Goal: Check status: Check status

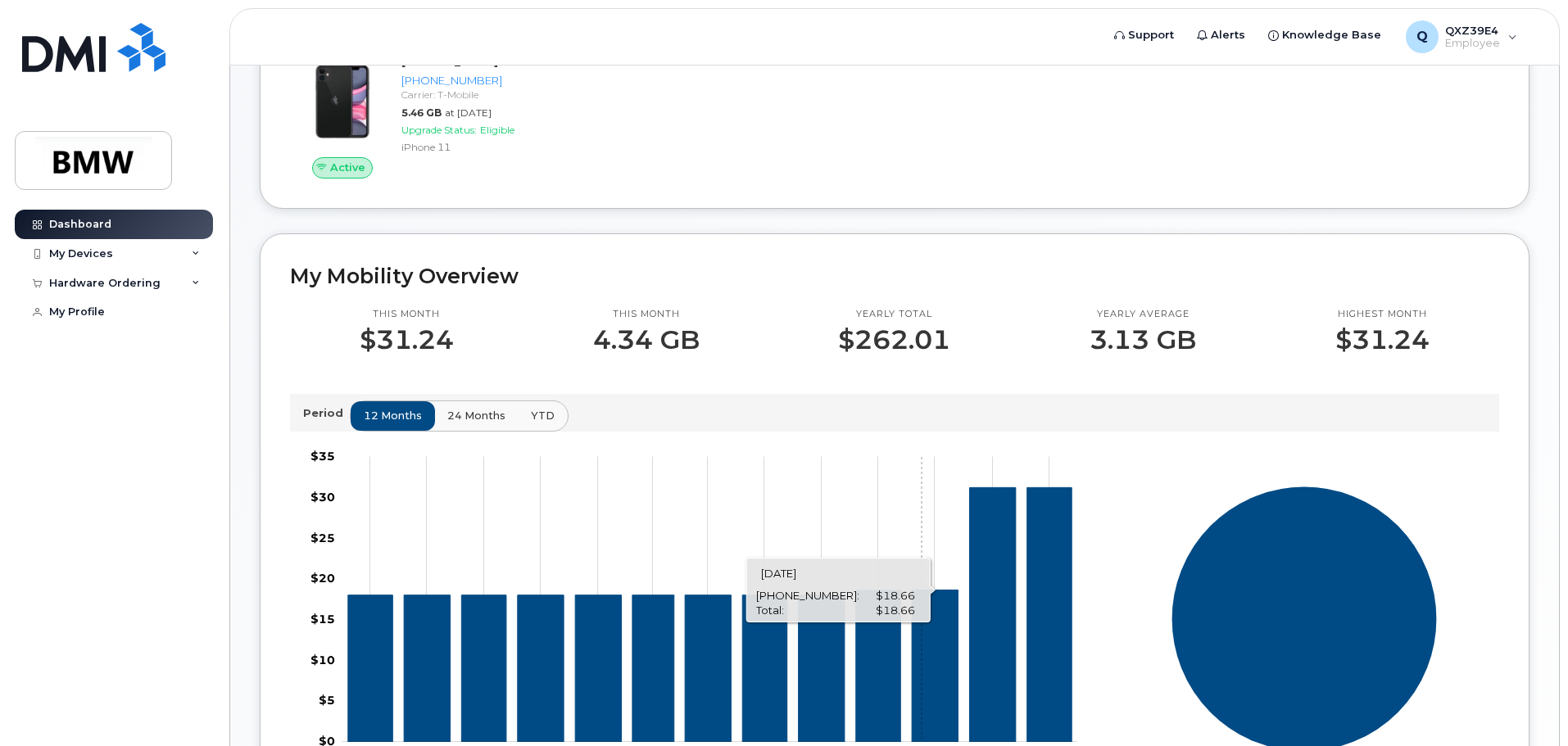
scroll to position [243, 0]
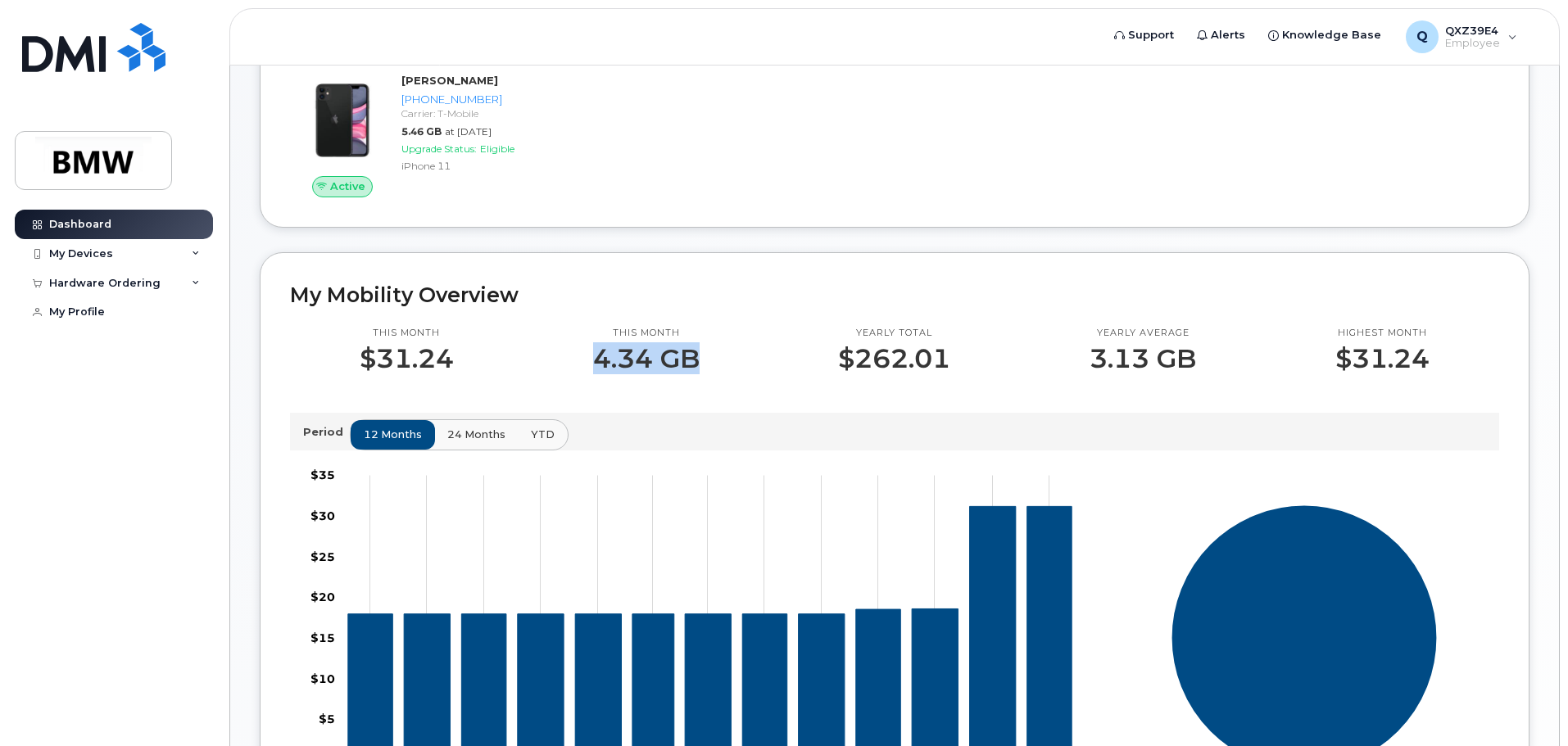
drag, startPoint x: 580, startPoint y: 375, endPoint x: 702, endPoint y: 384, distance: 122.3
click at [702, 373] on div "This month 4.34 GB" at bounding box center [647, 350] width 246 height 47
click at [704, 402] on div "This month $31.24 This month 4.34 GB Yearly total $262.01 Yearly average 3.13 G…" at bounding box center [894, 570] width 1209 height 525
click at [667, 362] on p "4.34 GB" at bounding box center [646, 359] width 107 height 30
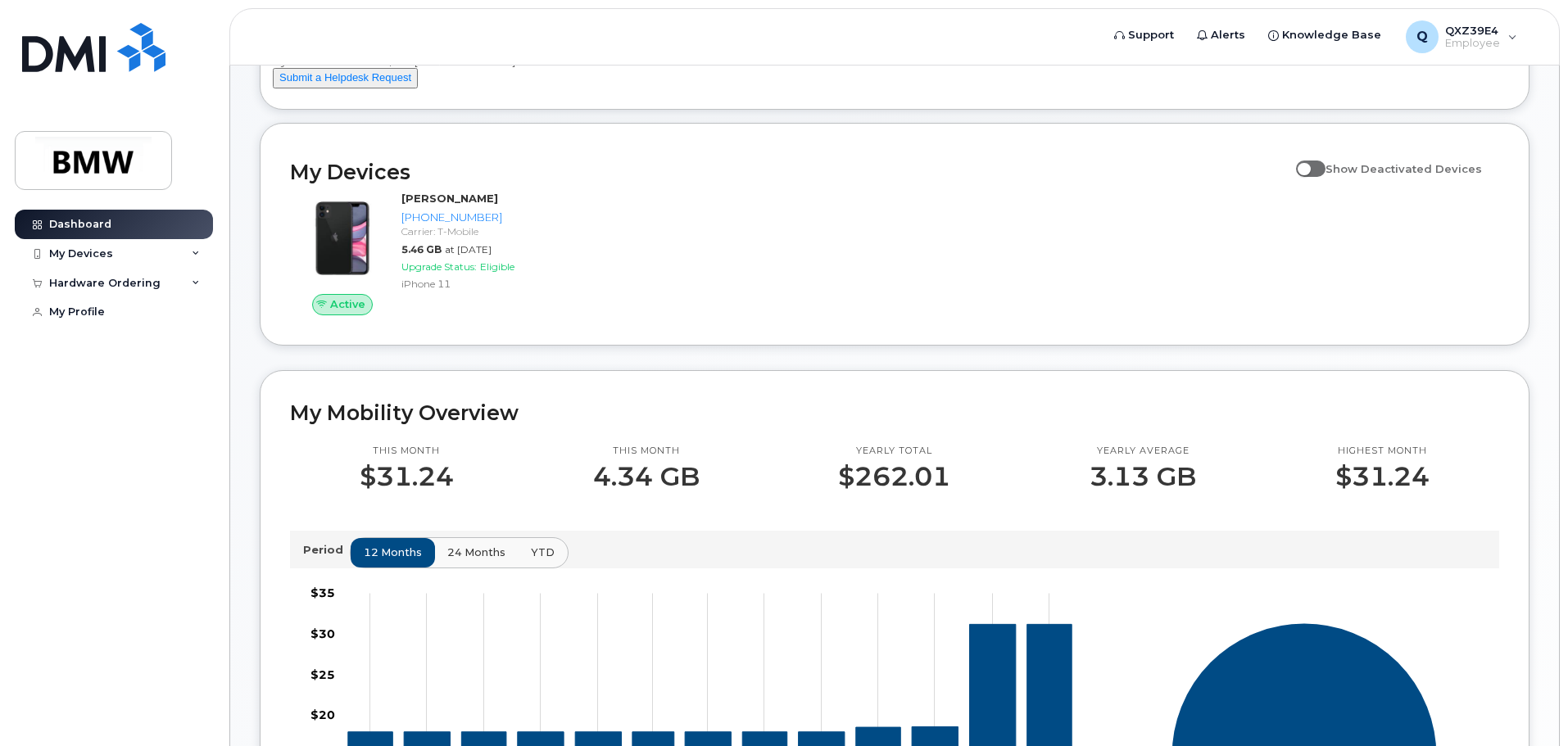
scroll to position [0, 0]
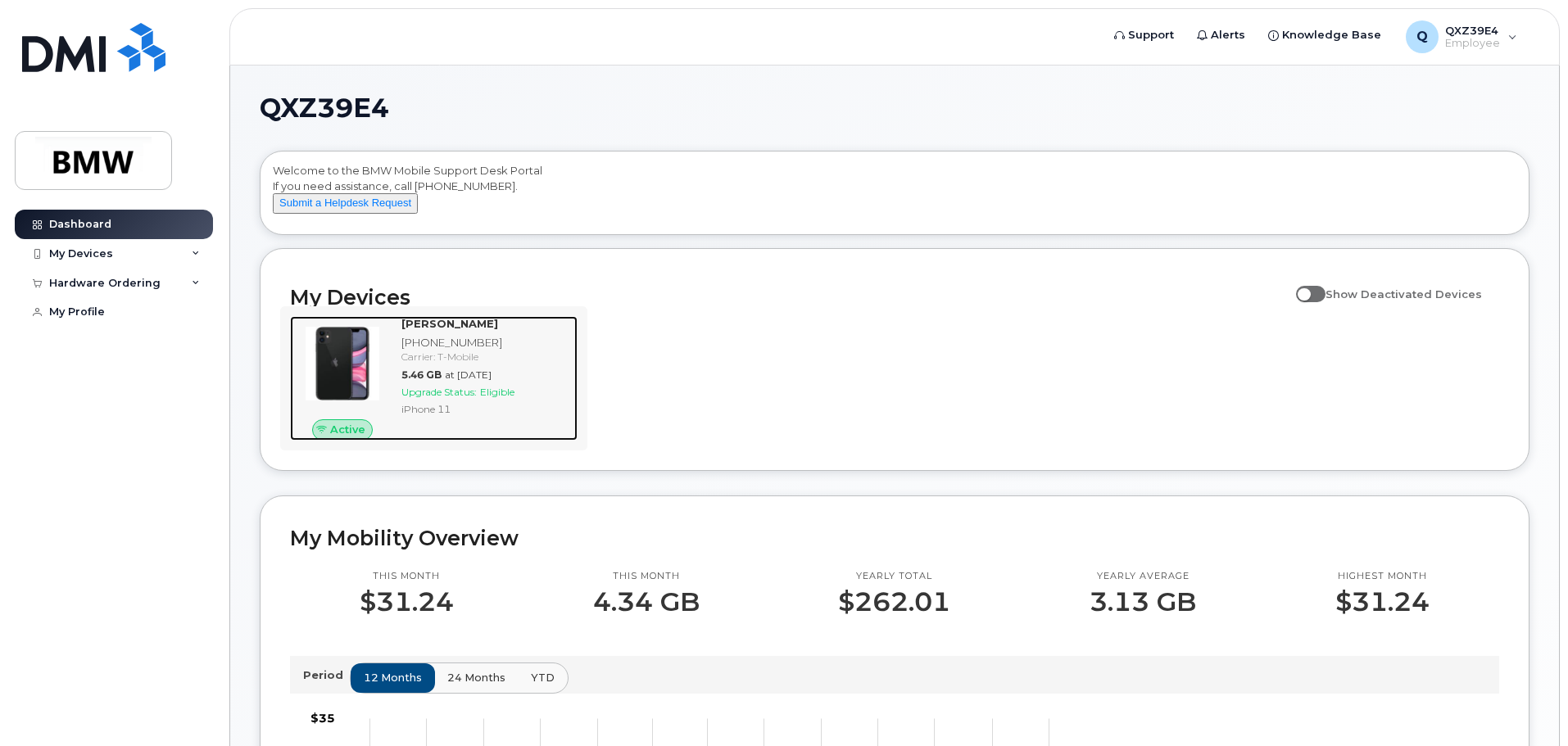
click at [499, 350] on div "[PHONE_NUMBER]" at bounding box center [487, 342] width 170 height 15
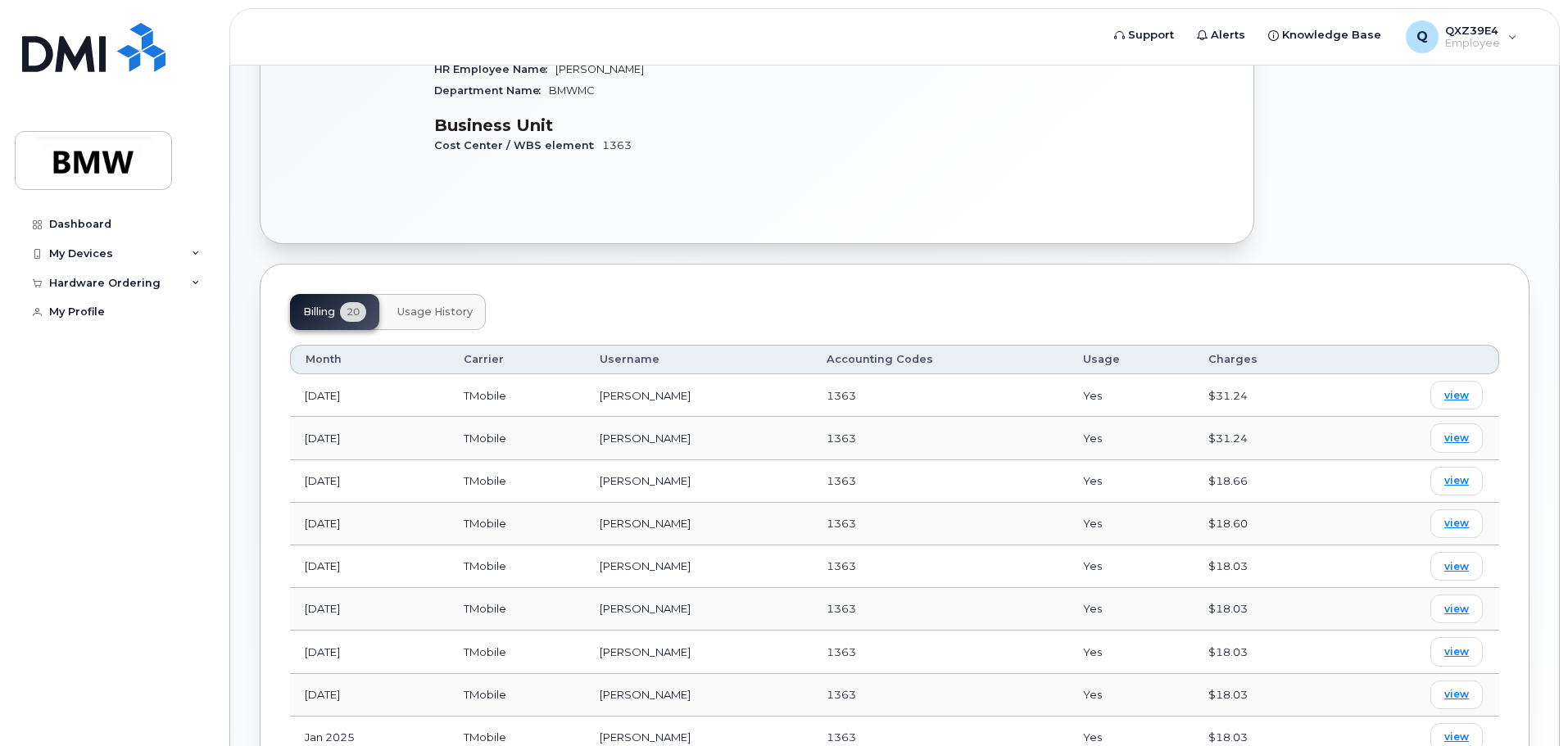
scroll to position [409, 0]
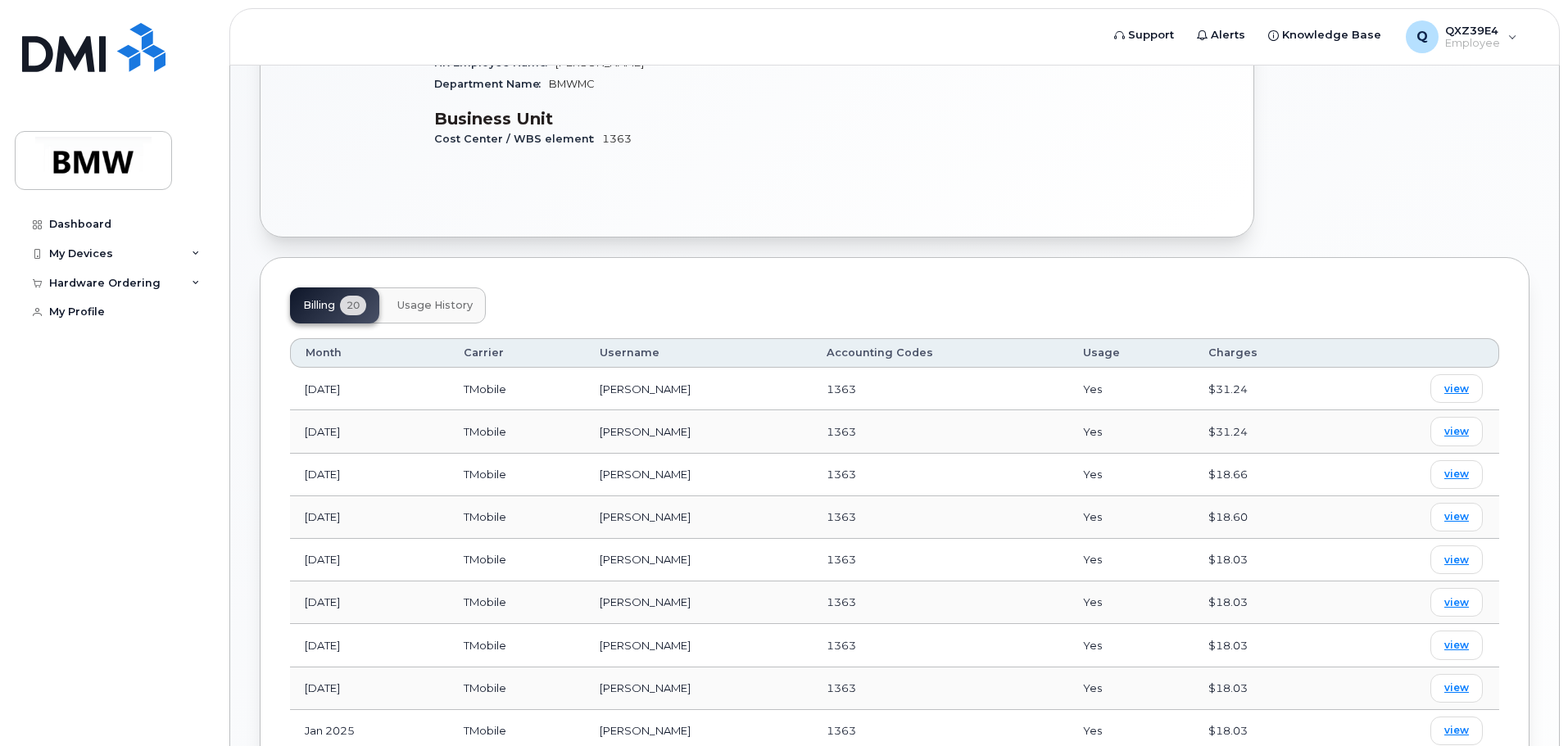
click at [426, 299] on span "Usage History" at bounding box center [434, 305] width 75 height 13
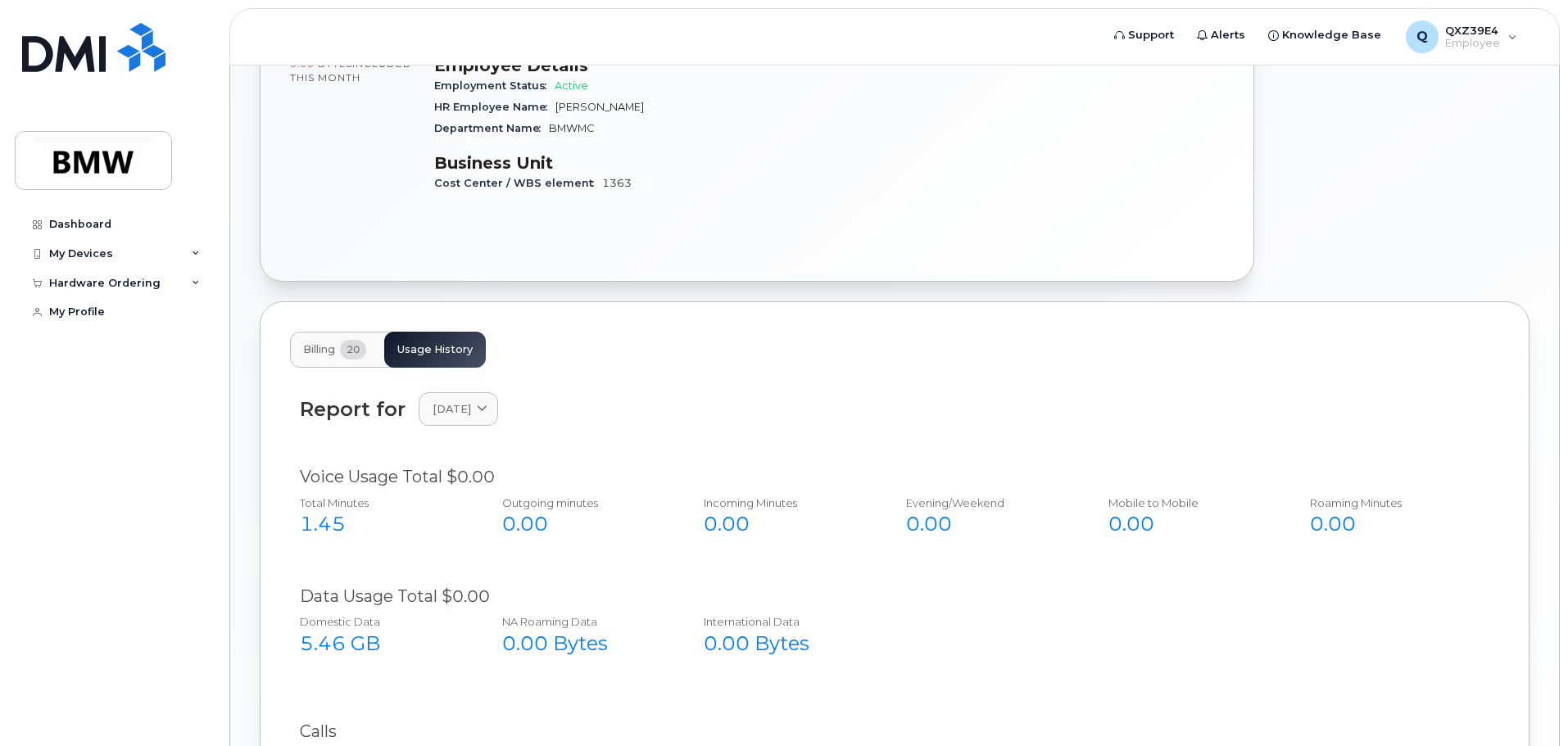
scroll to position [390, 0]
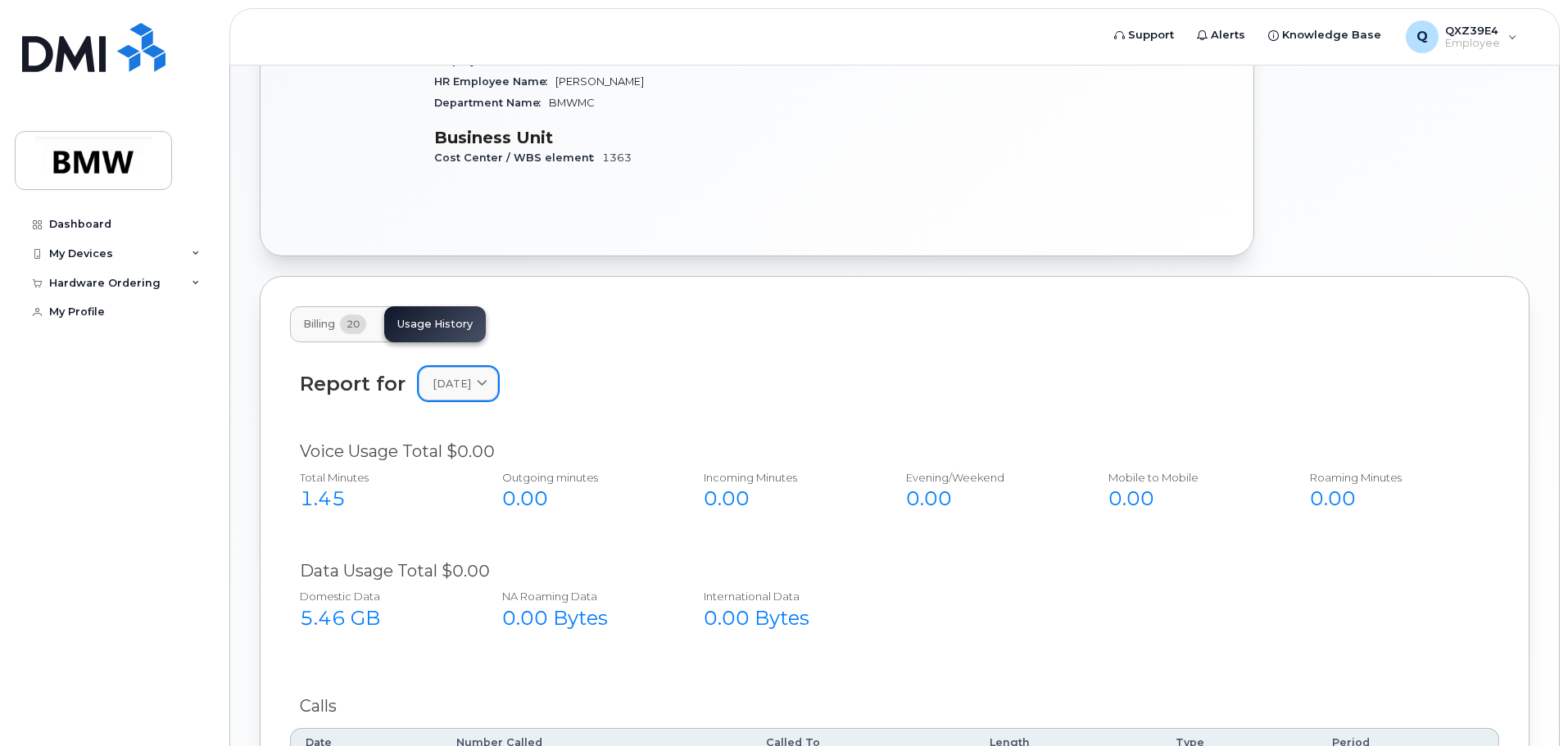
click at [471, 376] on span "[DATE]" at bounding box center [451, 383] width 38 height 15
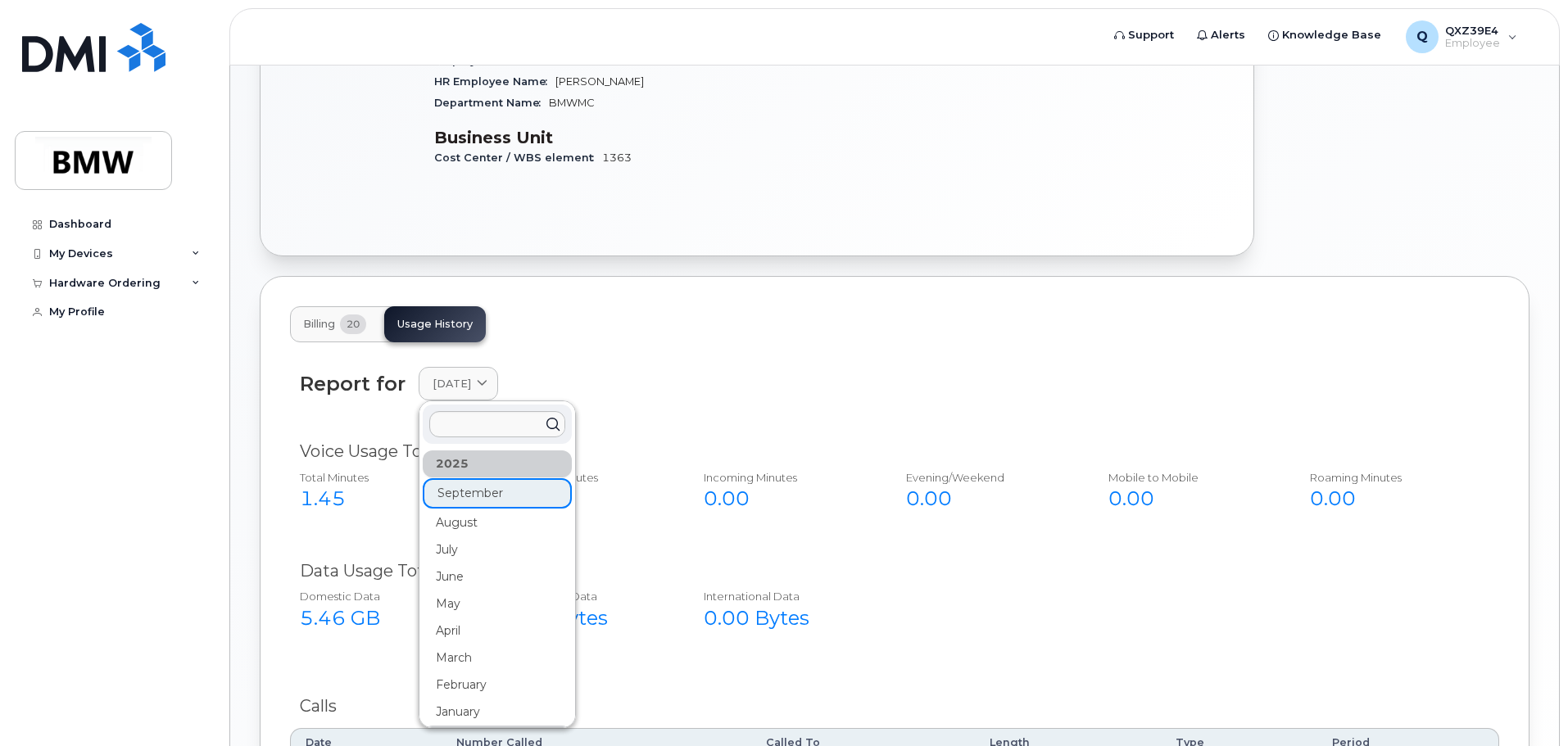
click at [494, 509] on div "August" at bounding box center [497, 523] width 149 height 27
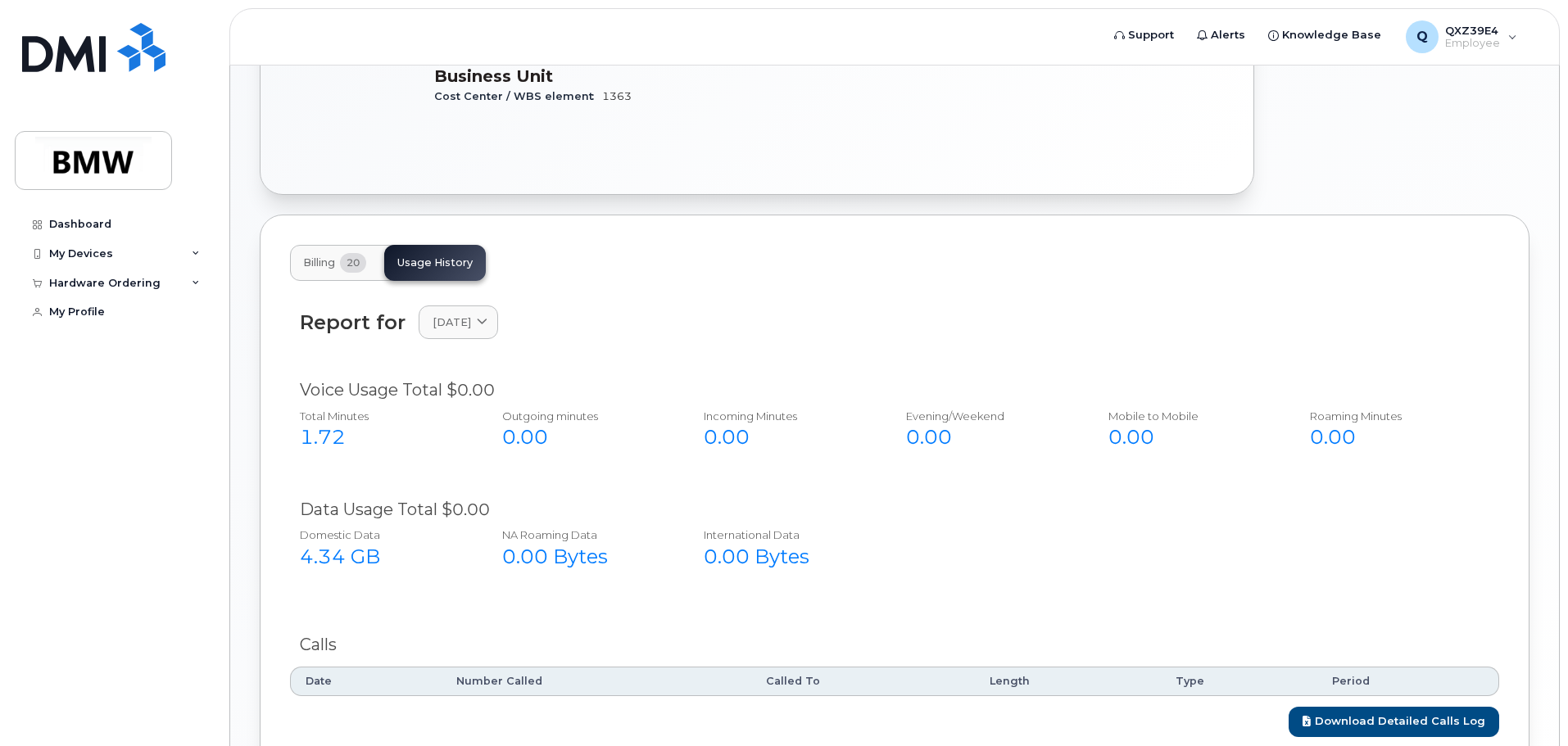
scroll to position [554, 0]
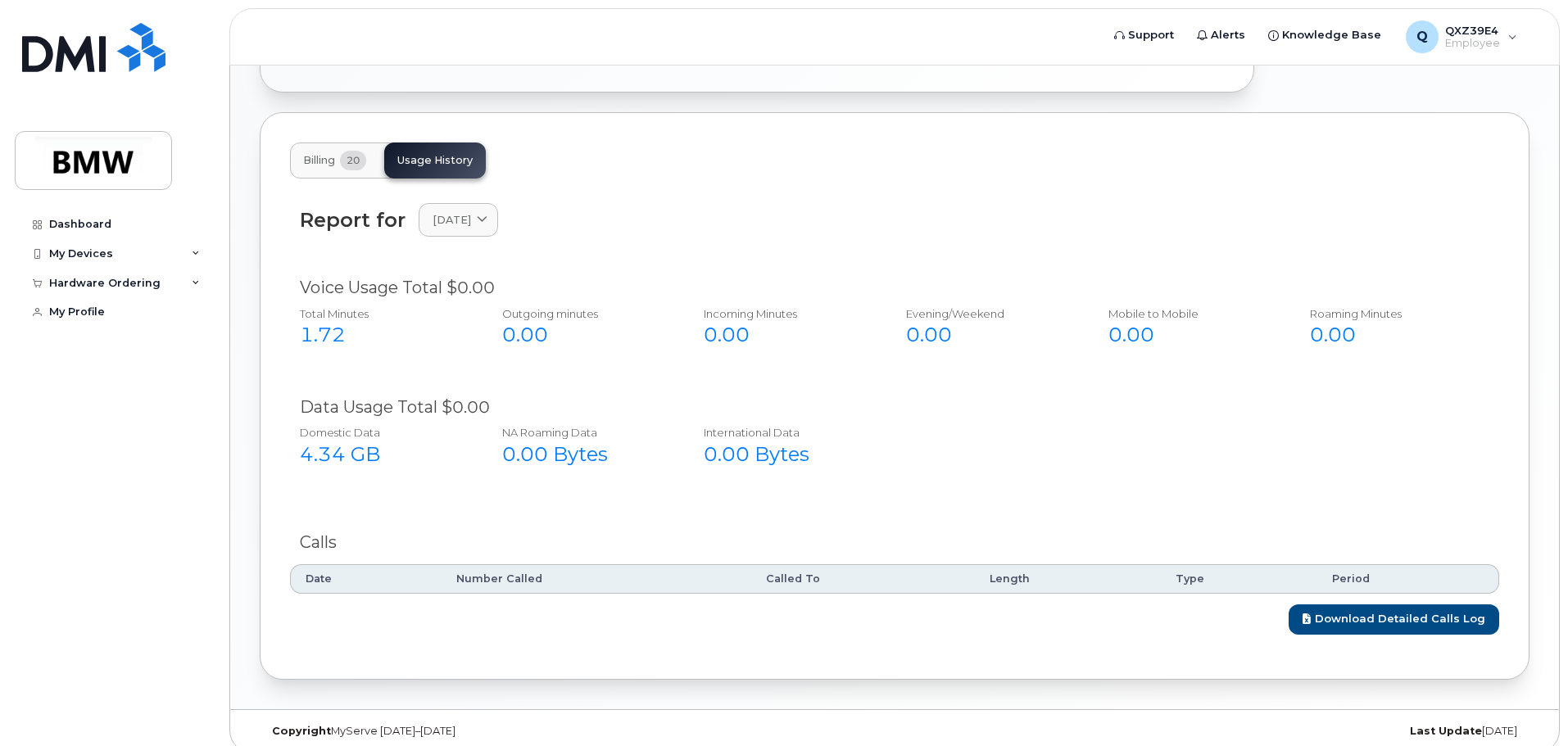
drag, startPoint x: 500, startPoint y: 201, endPoint x: 491, endPoint y: 227, distance: 27.5
click at [471, 212] on span "[DATE]" at bounding box center [451, 219] width 38 height 15
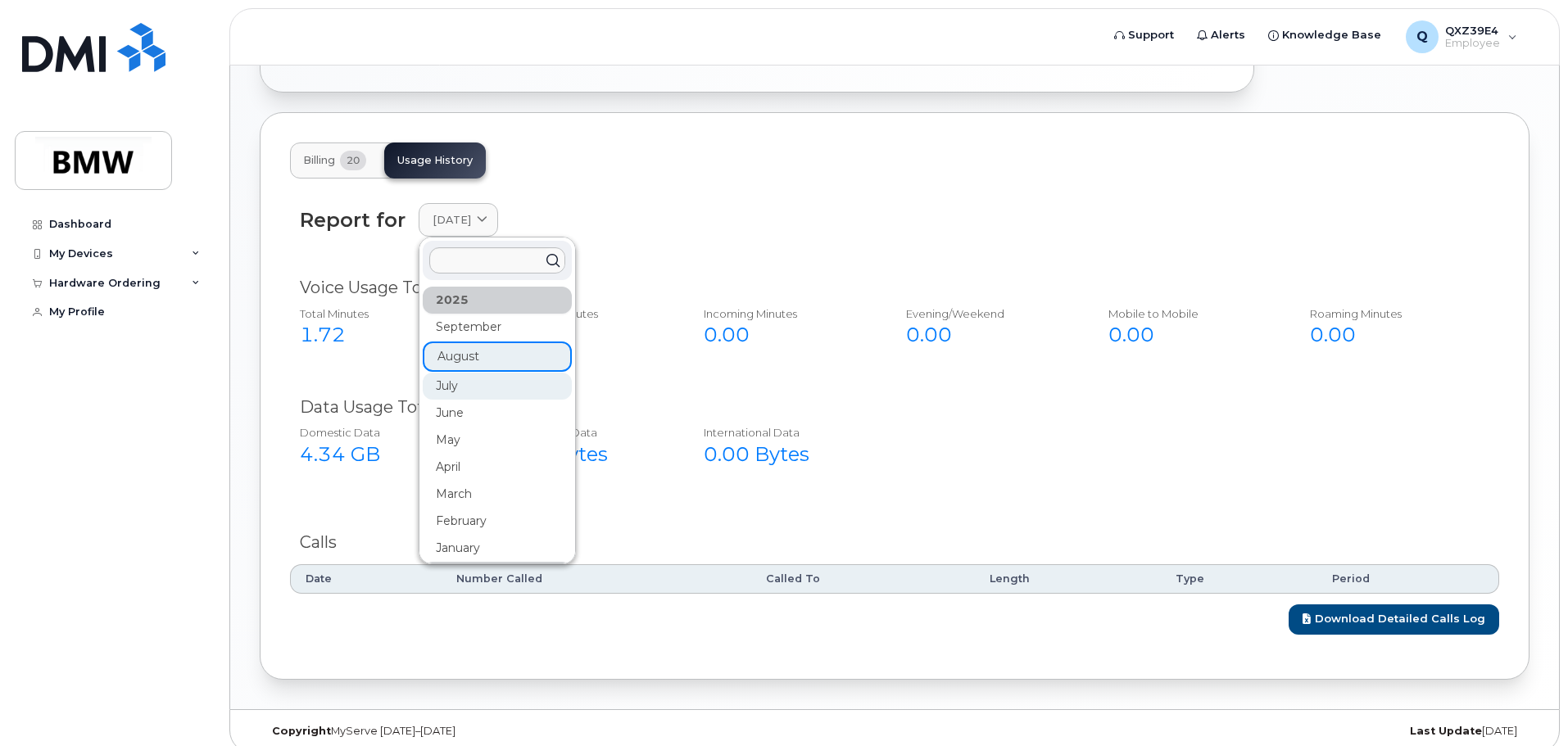
click at [471, 373] on div "July" at bounding box center [497, 386] width 149 height 27
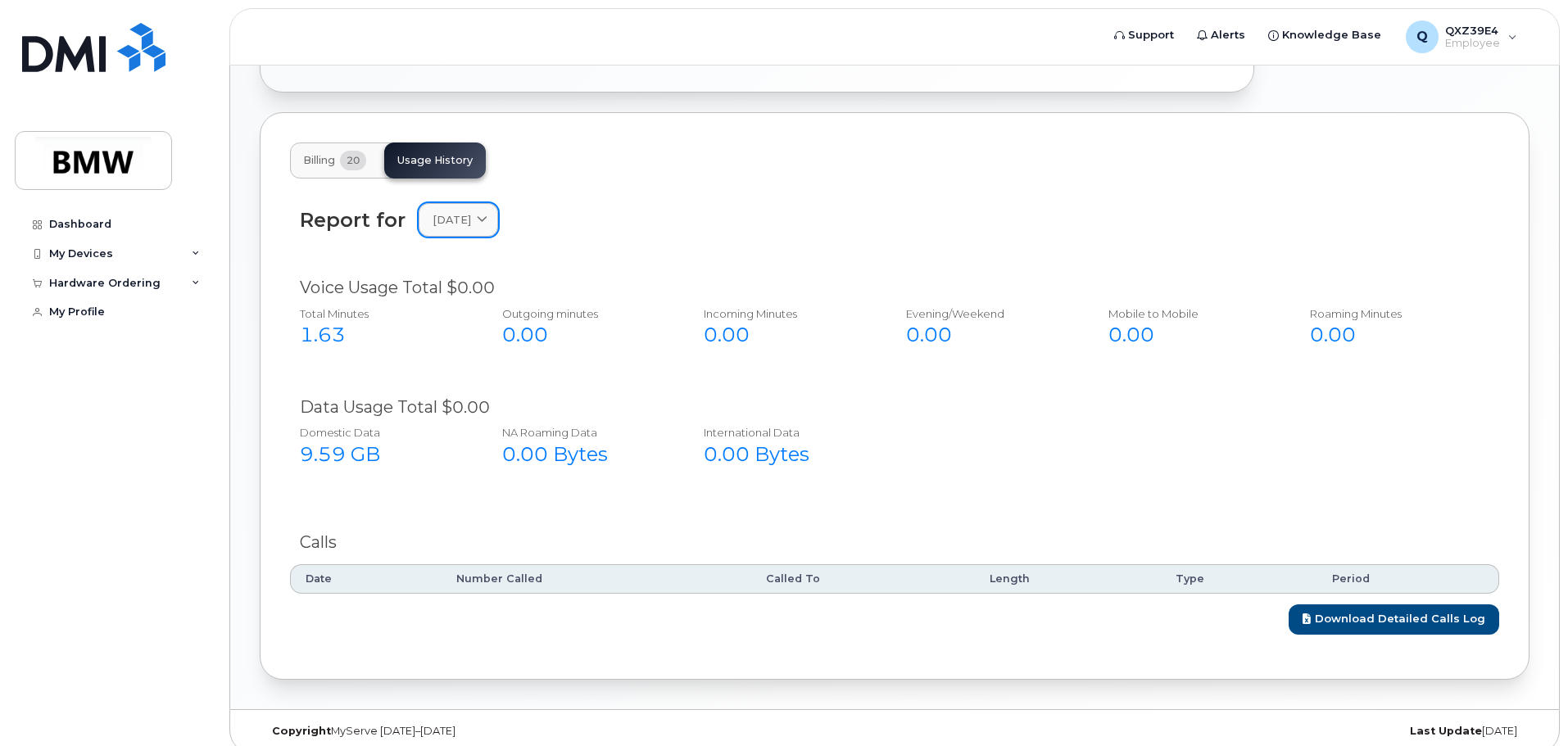
click at [470, 212] on span "[DATE]" at bounding box center [451, 219] width 38 height 15
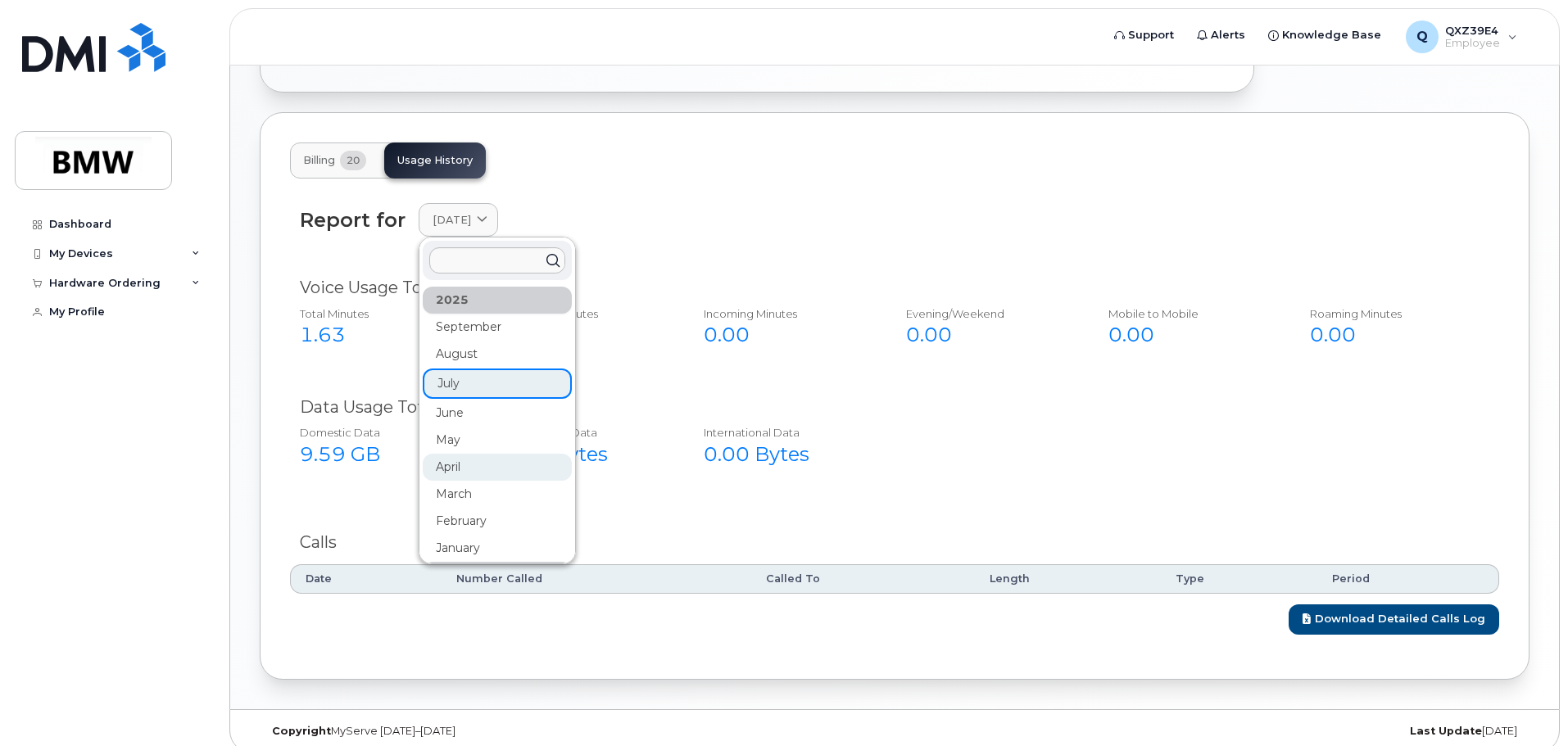
click at [505, 454] on div "April" at bounding box center [497, 467] width 149 height 27
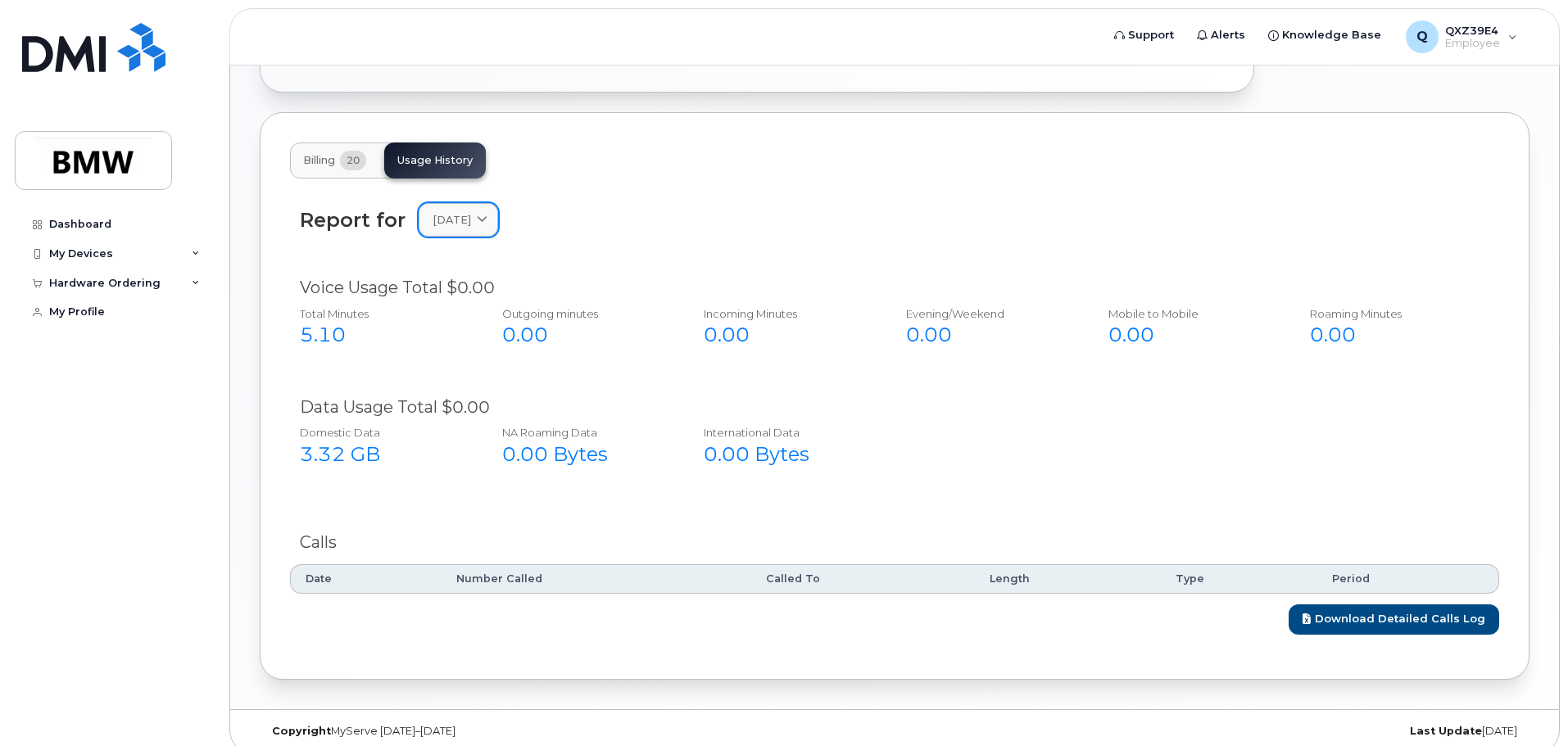
click at [471, 212] on span "[DATE]" at bounding box center [451, 219] width 38 height 15
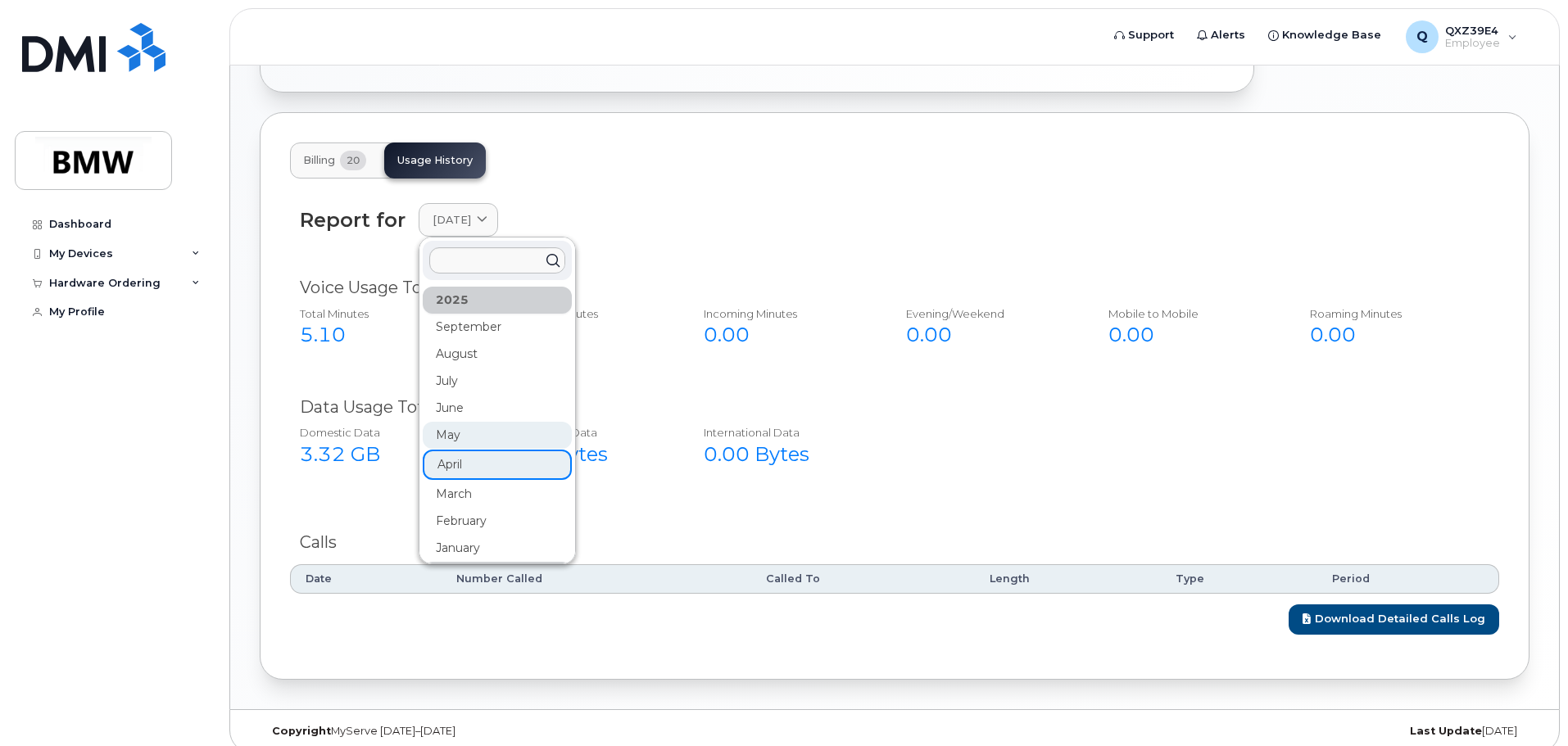
click at [512, 422] on div "May" at bounding box center [497, 435] width 149 height 27
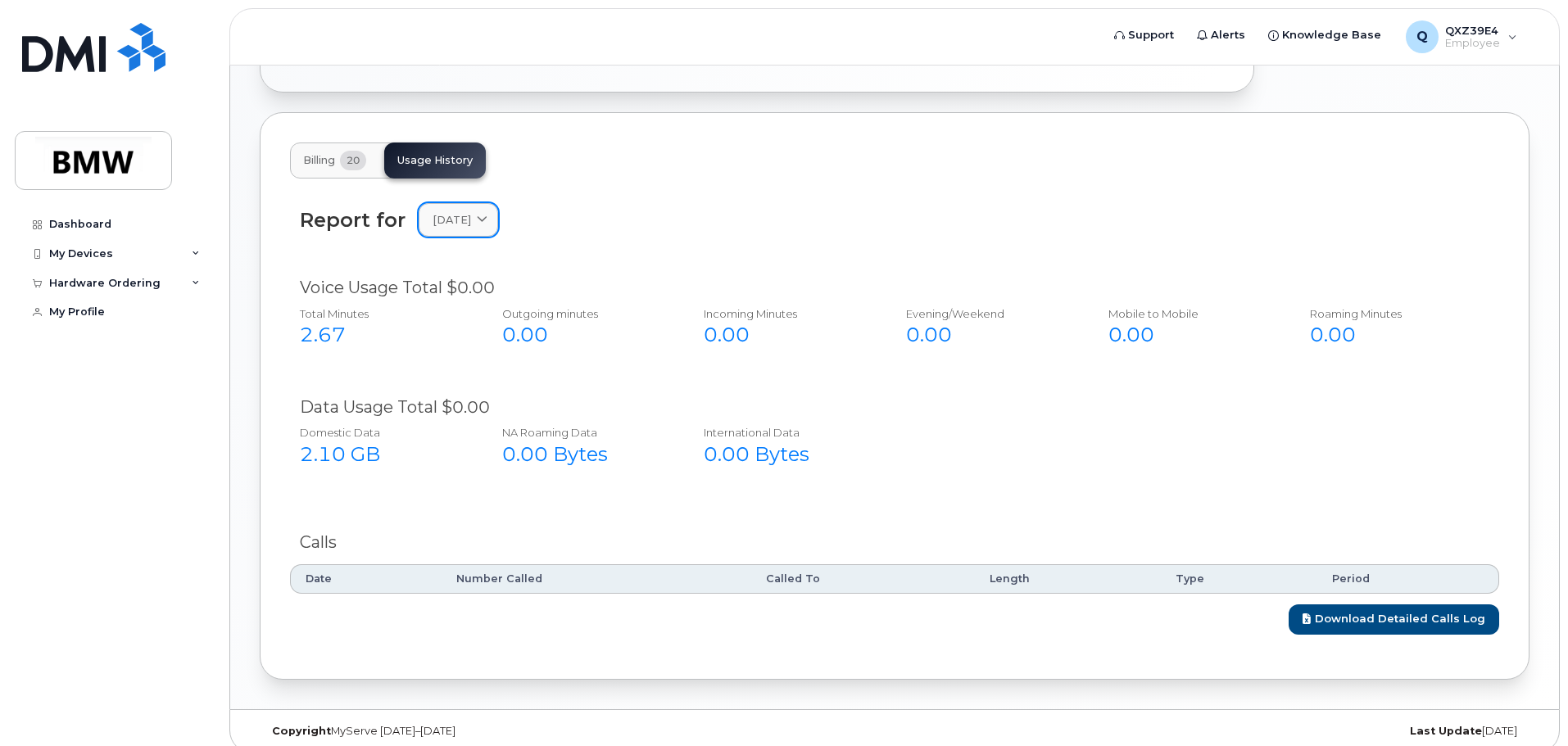
click at [490, 212] on span at bounding box center [482, 219] width 15 height 15
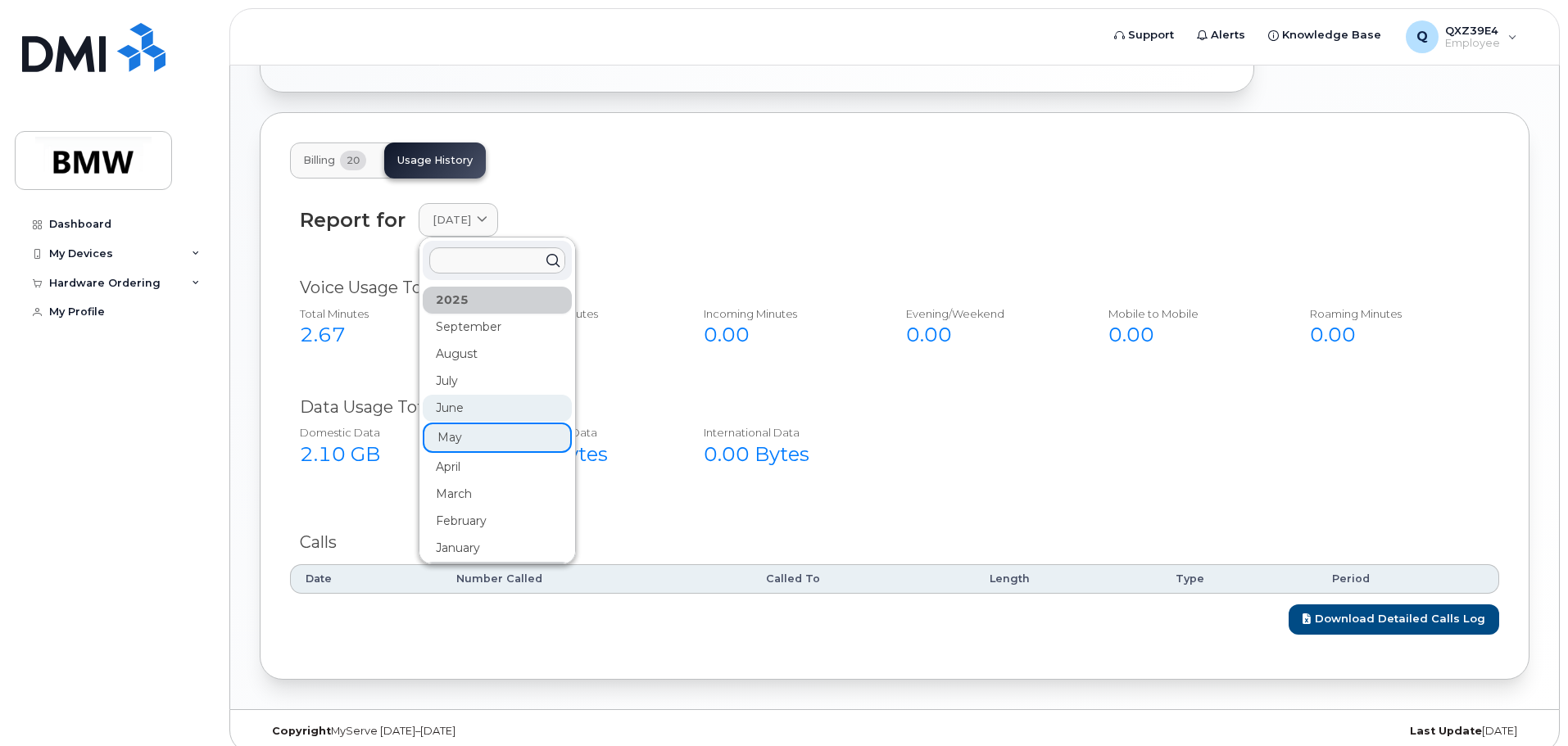
click at [512, 395] on div "June" at bounding box center [497, 408] width 149 height 27
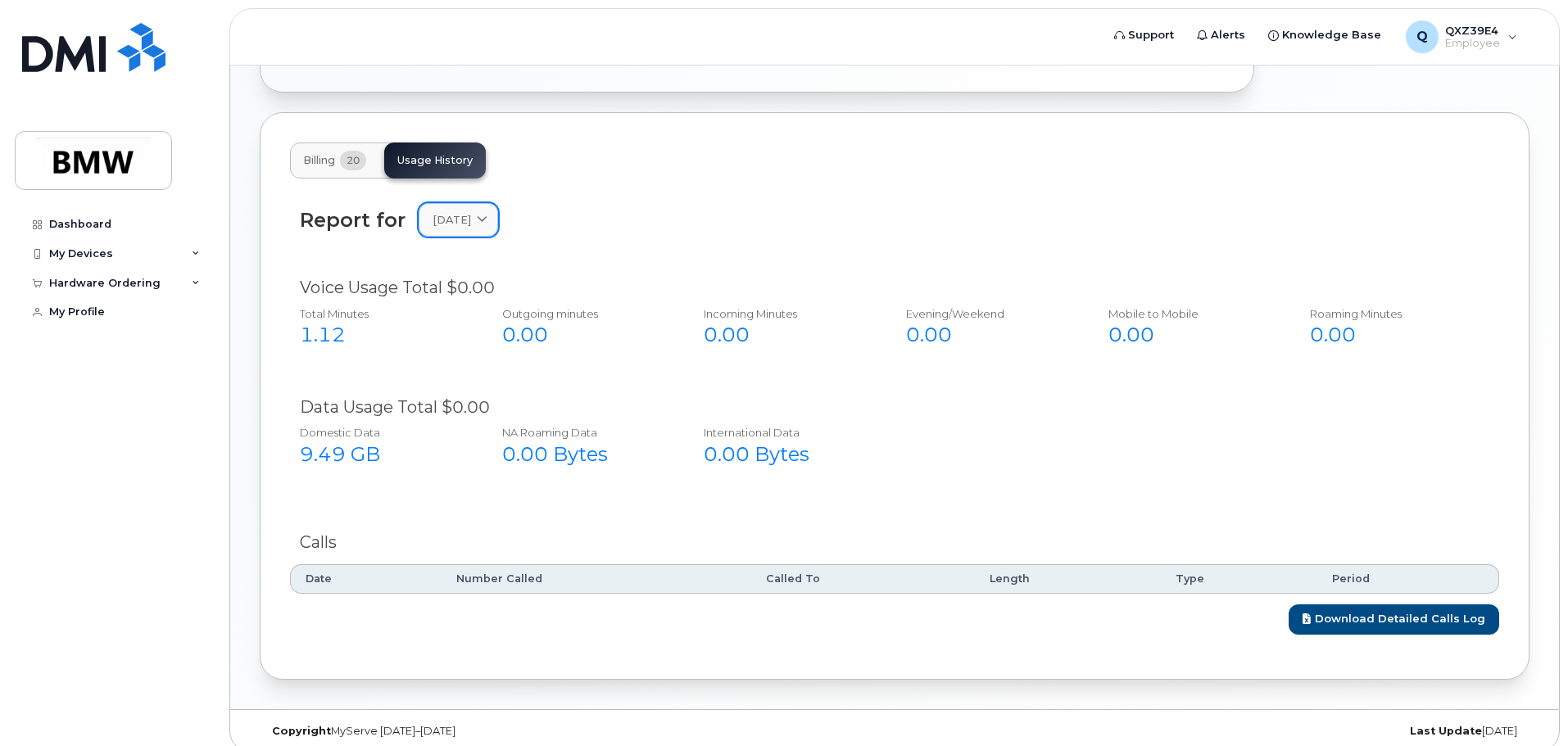
click at [488, 215] on icon at bounding box center [482, 219] width 10 height 10
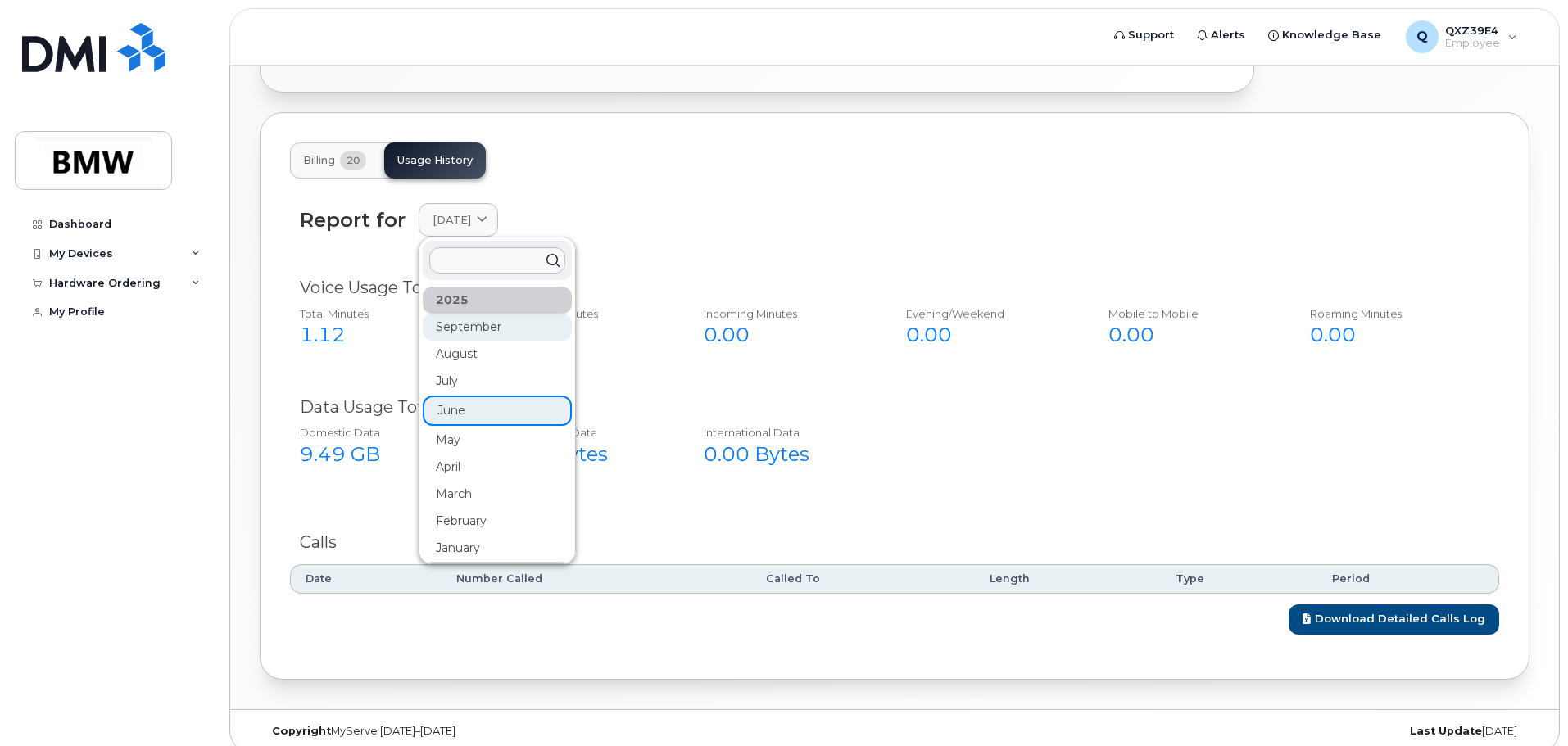
click at [489, 315] on div "September" at bounding box center [497, 327] width 149 height 27
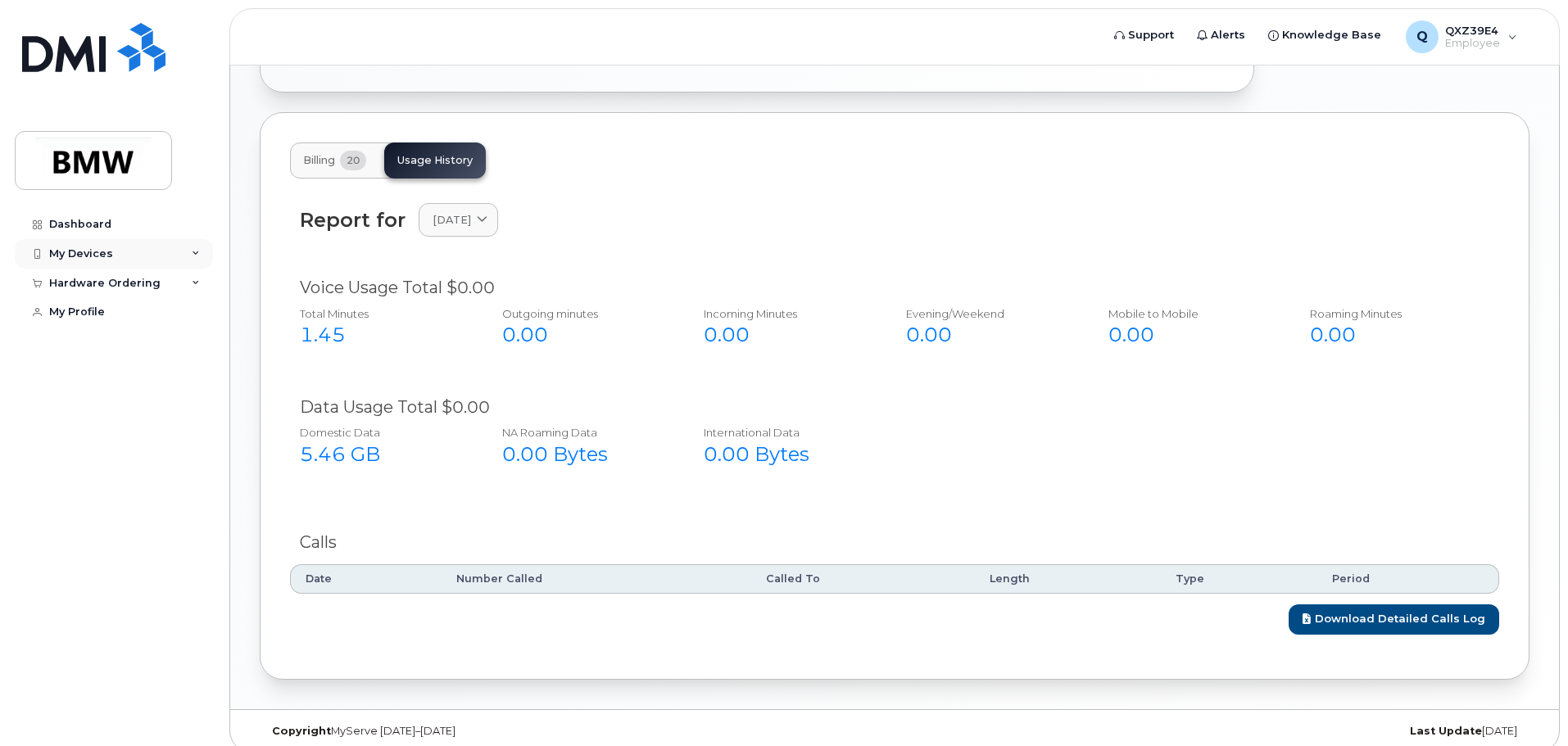
click at [156, 258] on div "My Devices" at bounding box center [114, 254] width 199 height 30
click at [171, 386] on div "Hardware Ordering" at bounding box center [114, 371] width 199 height 30
click at [178, 386] on div "Hardware Ordering" at bounding box center [114, 371] width 199 height 30
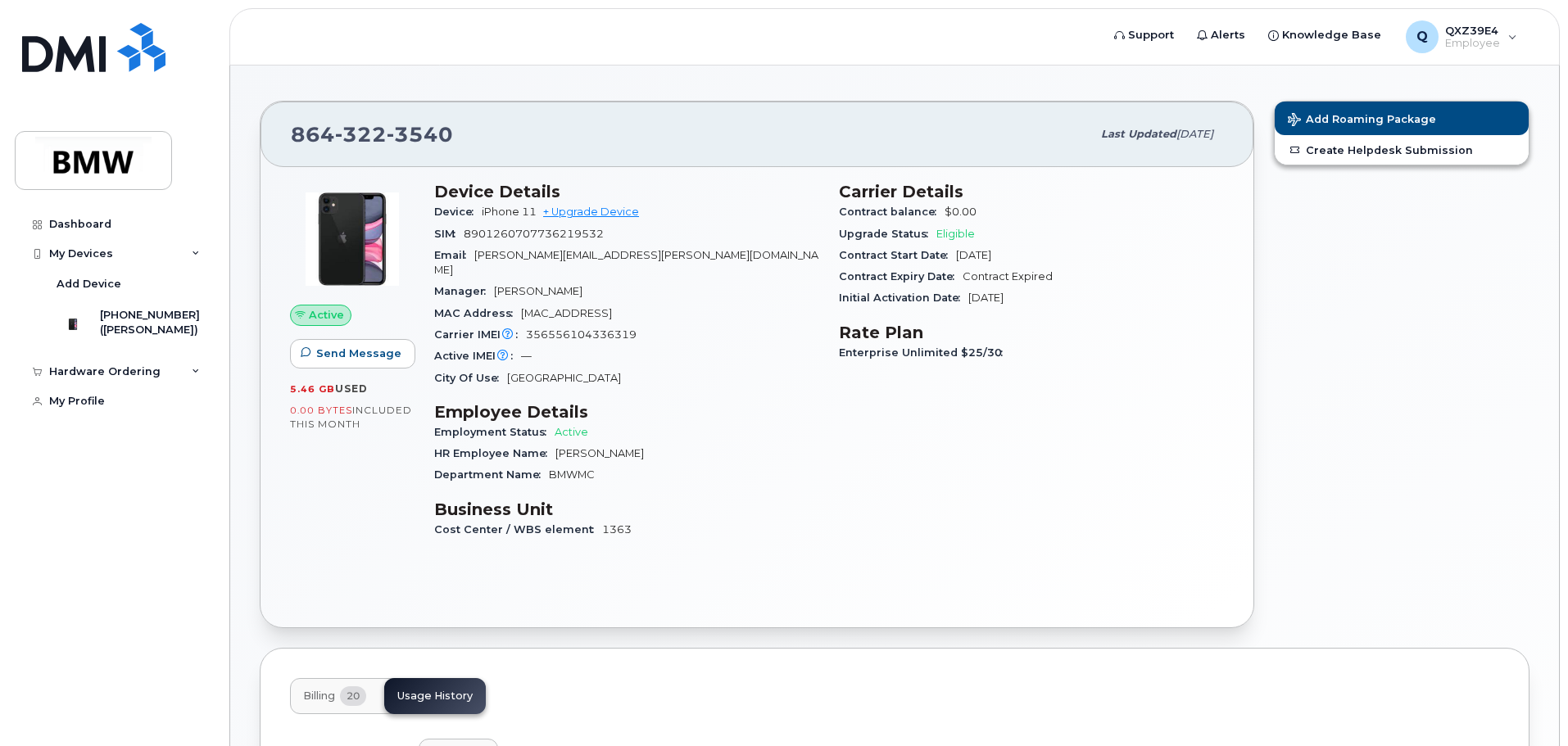
scroll to position [0, 0]
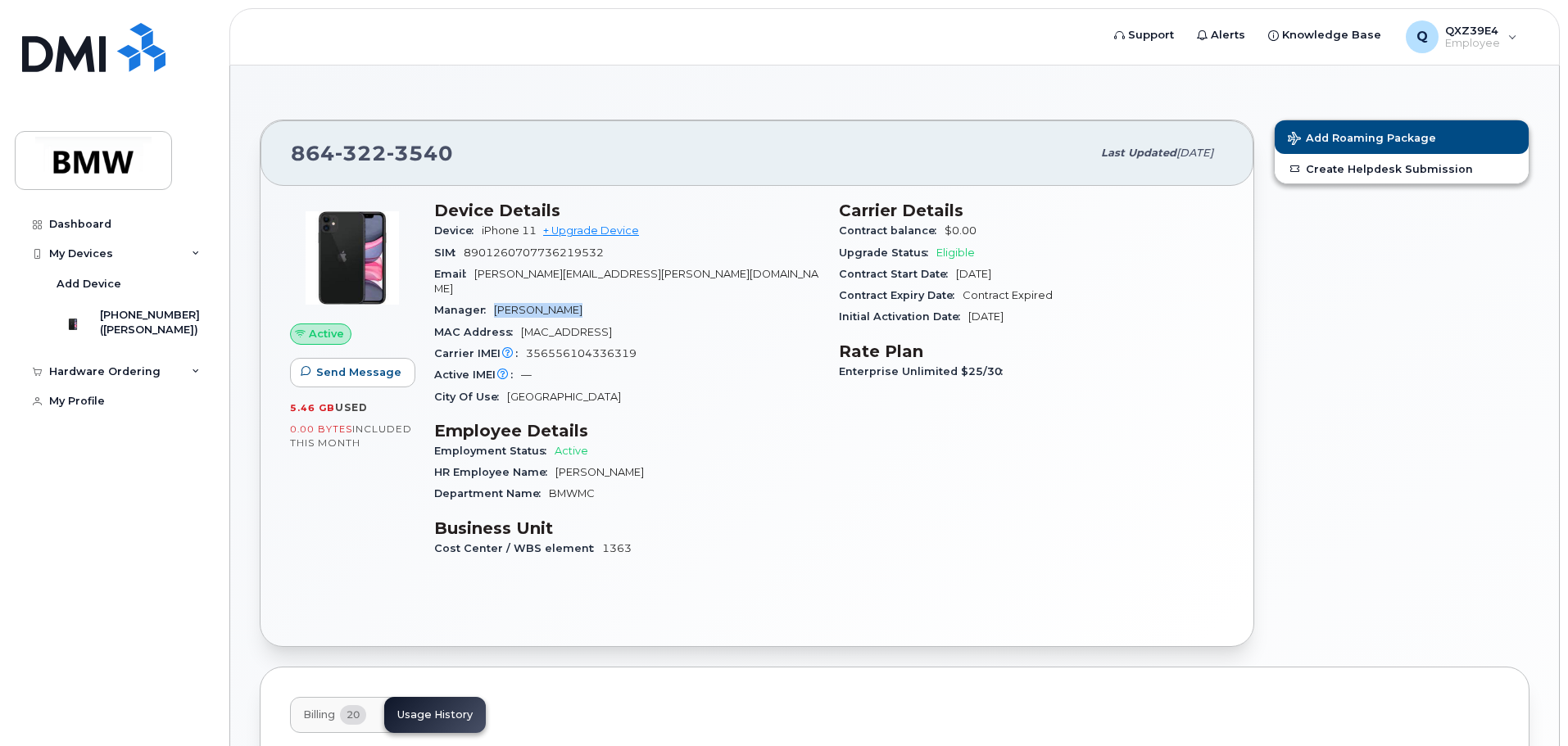
drag, startPoint x: 575, startPoint y: 293, endPoint x: 441, endPoint y: 280, distance: 134.6
click at [453, 281] on section "Device Details Device iPhone 11 + Upgrade Device SIM [TECHNICAL_ID] Email [PERS…" at bounding box center [626, 303] width 385 height 207
drag, startPoint x: 554, startPoint y: 280, endPoint x: 580, endPoint y: 265, distance: 30.0
click at [556, 280] on div "Email [PERSON_NAME][EMAIL_ADDRESS][PERSON_NAME][DOMAIN_NAME]" at bounding box center [626, 281] width 385 height 37
click at [628, 256] on div "SIM [TECHNICAL_ID]" at bounding box center [626, 253] width 385 height 21
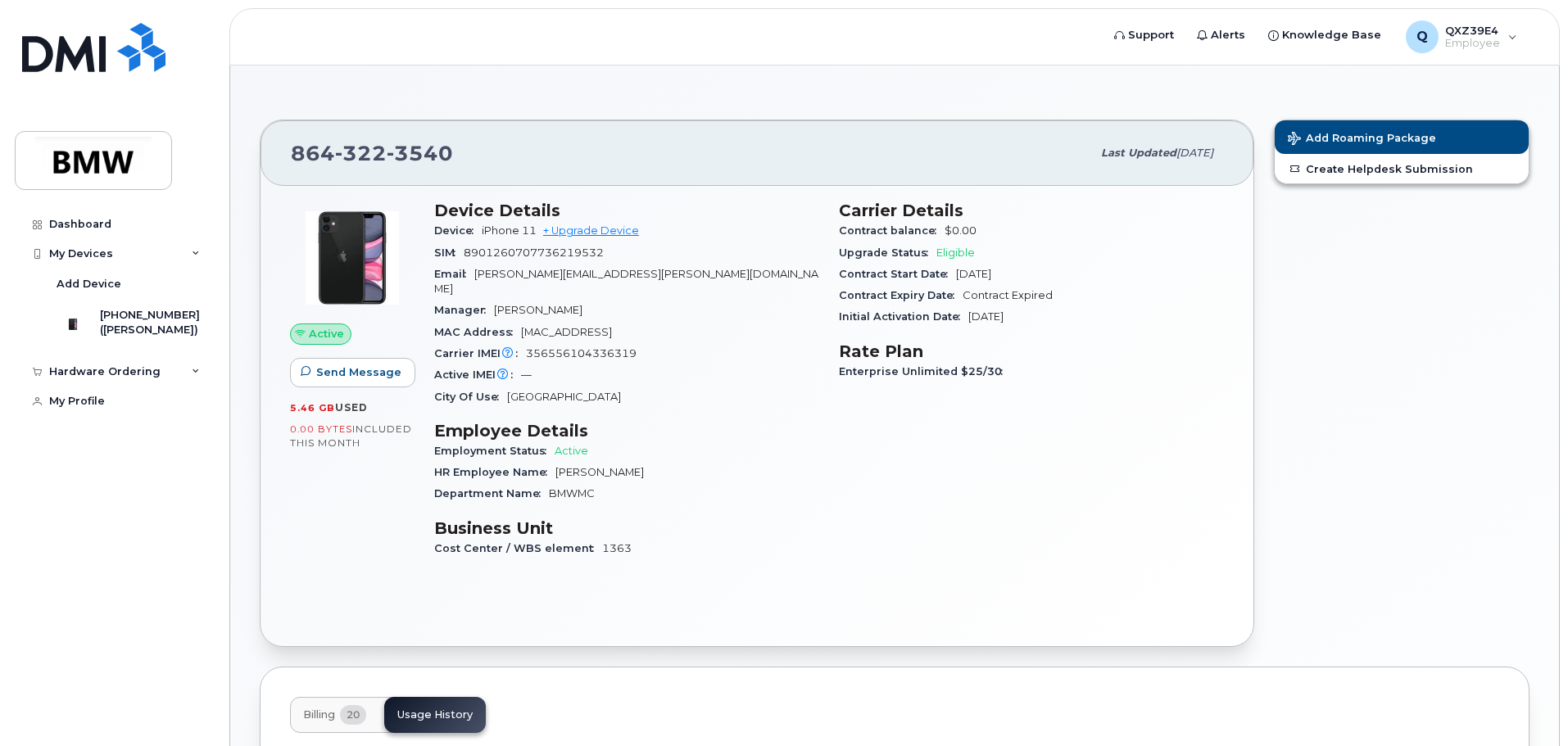
click at [991, 375] on span "Enterprise Unlimited $25/30" at bounding box center [925, 371] width 172 height 12
drag, startPoint x: 952, startPoint y: 370, endPoint x: 932, endPoint y: 366, distance: 20.4
click at [932, 366] on span "Enterprise Unlimited $25/30" at bounding box center [925, 371] width 172 height 12
drag, startPoint x: 938, startPoint y: 392, endPoint x: 919, endPoint y: 408, distance: 24.8
click at [938, 395] on div "Carrier Details Contract balance $0.00 Upgrade Status Eligible Contract Start D…" at bounding box center [1032, 386] width 405 height 391
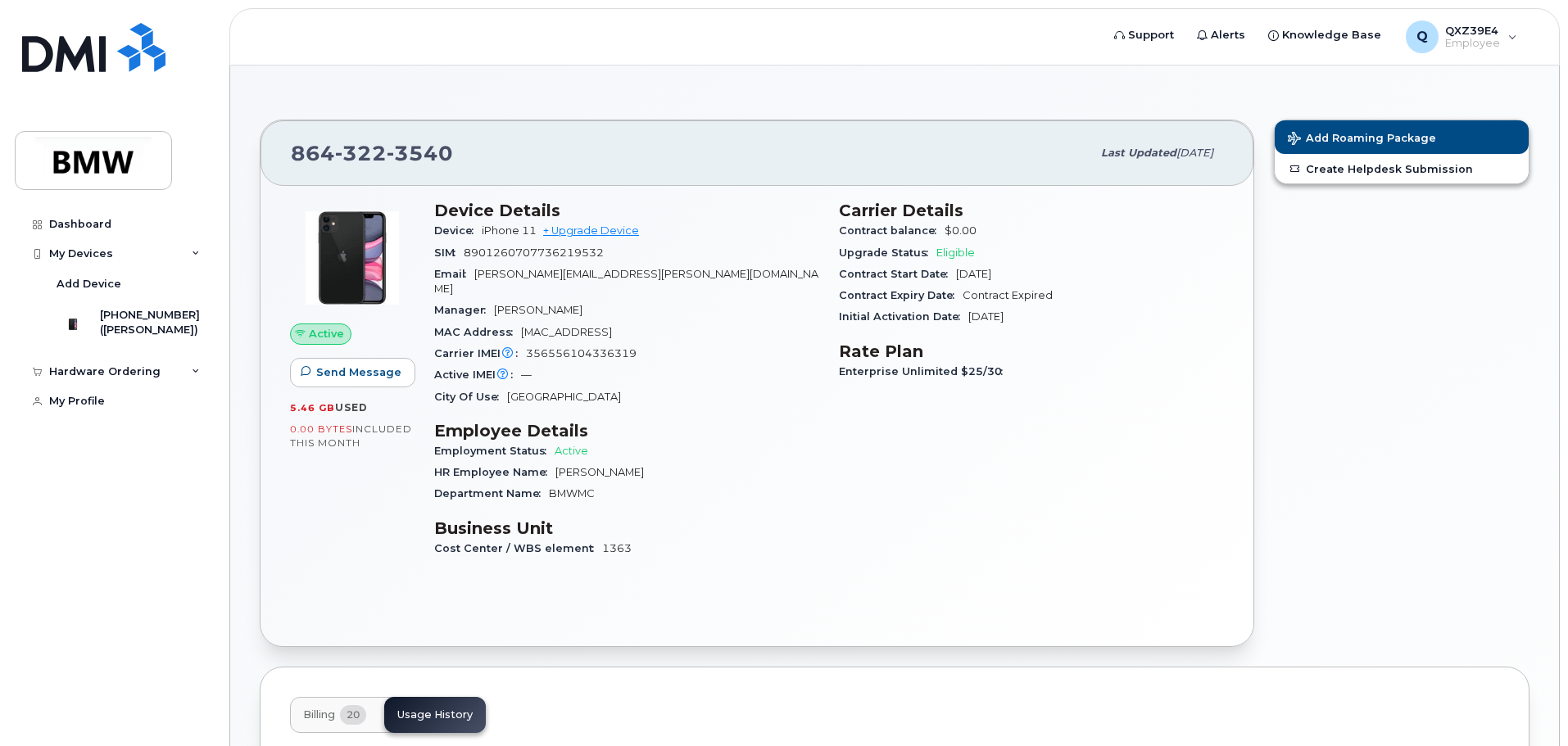
click at [747, 390] on div "Device Details Device iPhone 11 + Upgrade Device SIM [TECHNICAL_ID] Email [PERS…" at bounding box center [627, 386] width 405 height 391
click at [743, 364] on div "Active IMEI Active IMEI is refreshed daily with a delay of up to 48 hours follo…" at bounding box center [626, 375] width 385 height 21
click at [785, 483] on div "Department Name BMWMC" at bounding box center [626, 493] width 385 height 21
